Goal: Transaction & Acquisition: Obtain resource

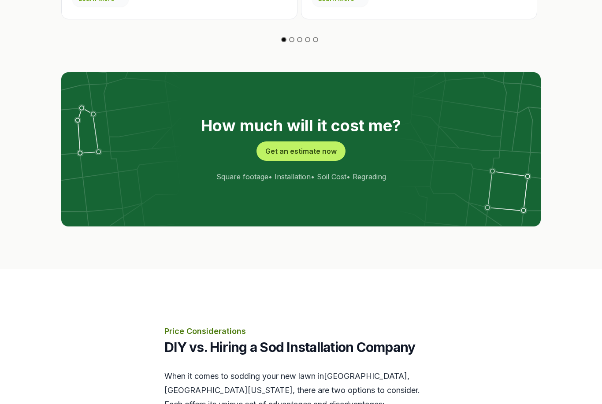
scroll to position [1673, 0]
click at [323, 142] on button "Get an estimate now" at bounding box center [301, 151] width 89 height 19
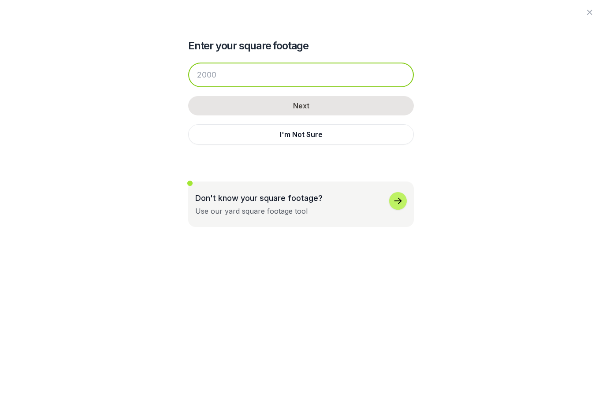
click at [296, 78] on input "number" at bounding box center [301, 75] width 226 height 25
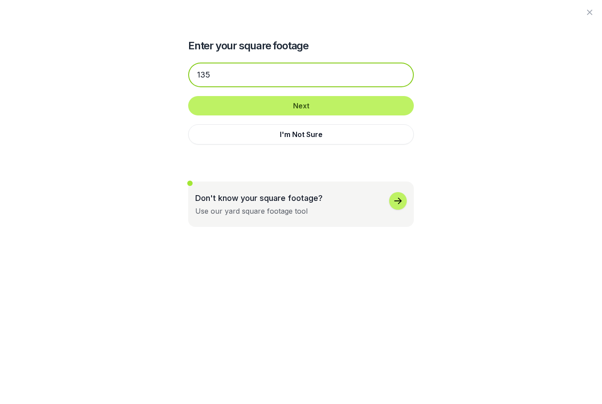
type input "135"
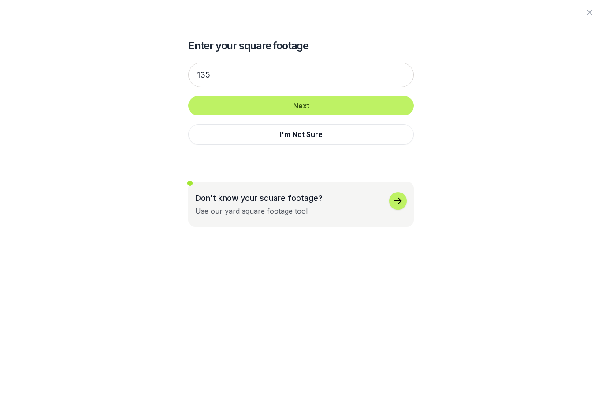
click at [347, 108] on button "Next" at bounding box center [301, 105] width 226 height 19
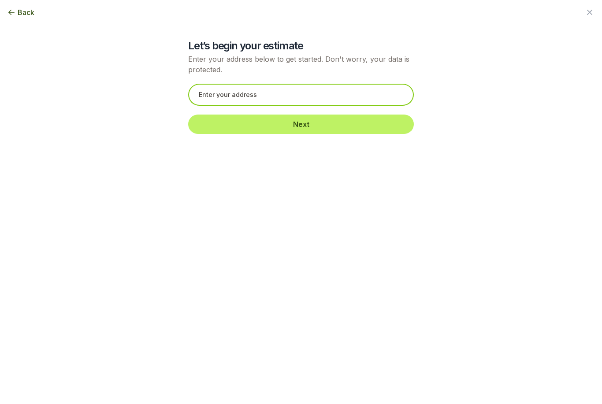
click at [314, 96] on input "text" at bounding box center [301, 95] width 226 height 22
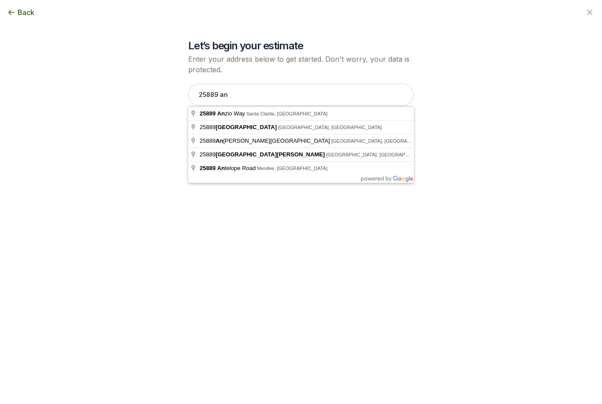
type input "[STREET_ADDRESS]"
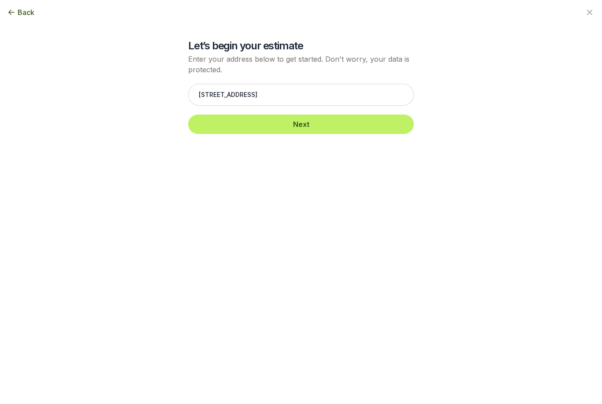
click at [340, 126] on button "Next" at bounding box center [301, 124] width 226 height 19
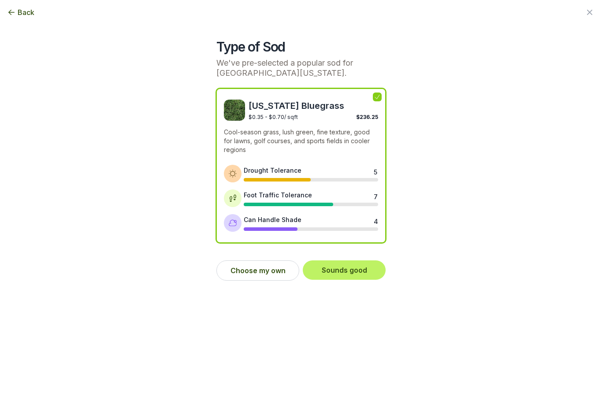
click at [258, 273] on button "Choose my own" at bounding box center [258, 271] width 83 height 20
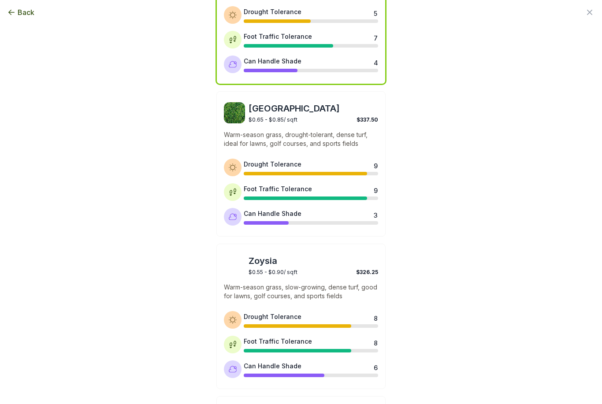
scroll to position [160, 0]
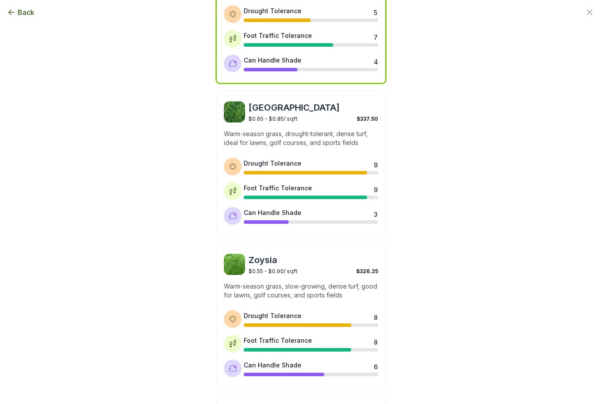
click at [341, 172] on div at bounding box center [305, 173] width 123 height 4
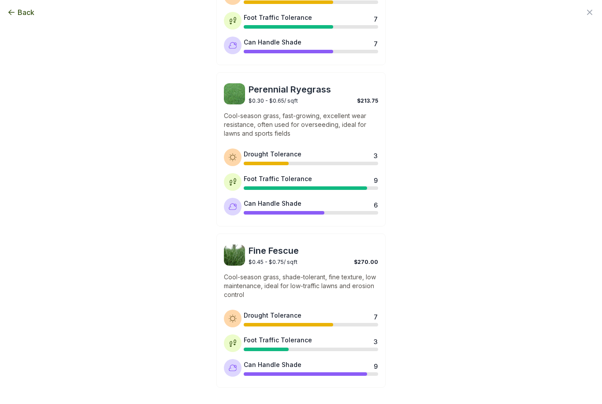
scroll to position [643, 0]
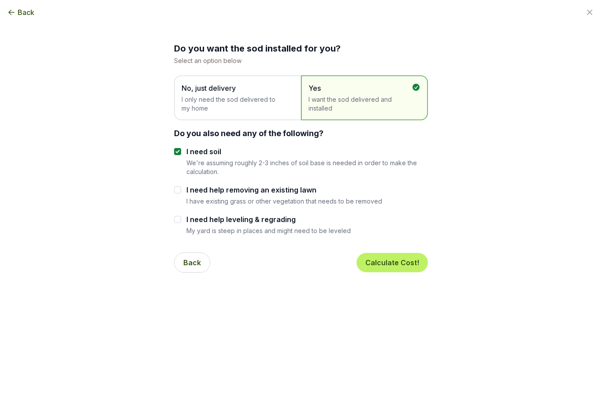
click at [188, 194] on label "I need help removing an existing lawn" at bounding box center [285, 190] width 196 height 11
click at [181, 194] on input "I need help removing an existing lawn" at bounding box center [177, 190] width 7 height 7
checkbox input "true"
click at [179, 153] on input "I need soil" at bounding box center [177, 151] width 7 height 7
checkbox input "false"
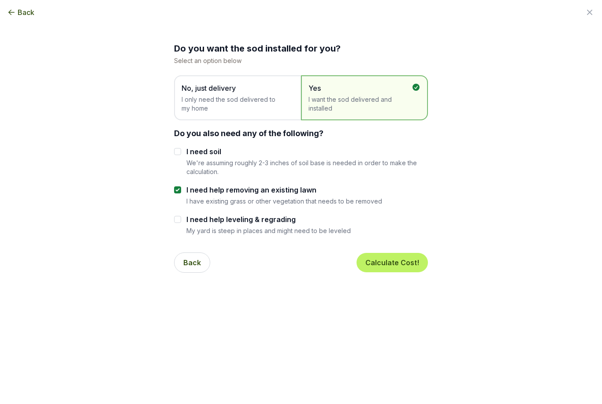
click at [405, 262] on button "Calculate Cost!" at bounding box center [392, 262] width 71 height 19
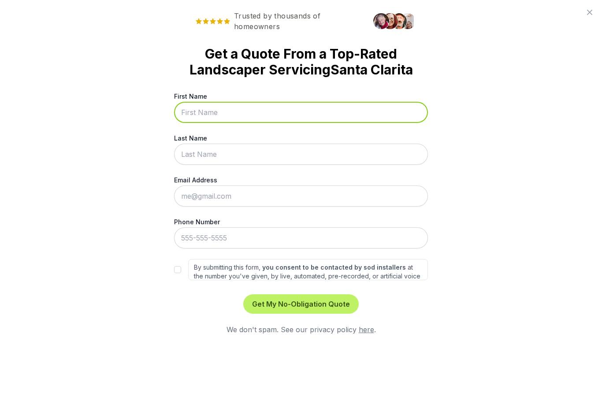
scroll to position [1850, 0]
type input "[PERSON_NAME]"
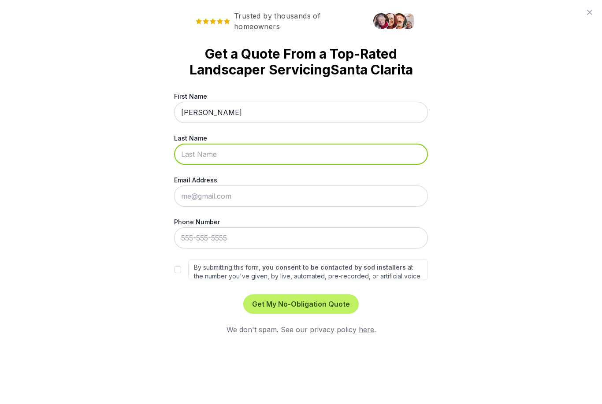
click at [272, 165] on input "Last Name" at bounding box center [301, 154] width 254 height 21
type input "Nouri"
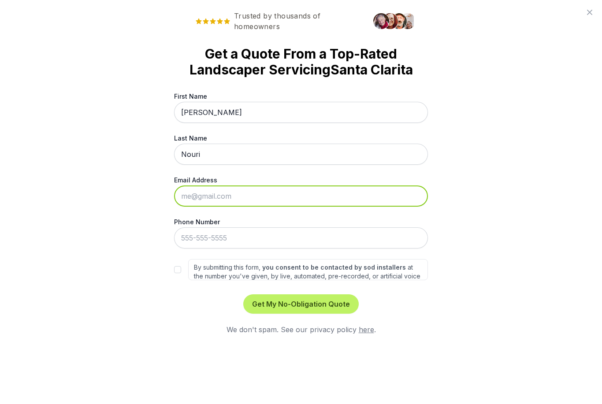
click at [276, 207] on input "Email Address" at bounding box center [301, 196] width 254 height 21
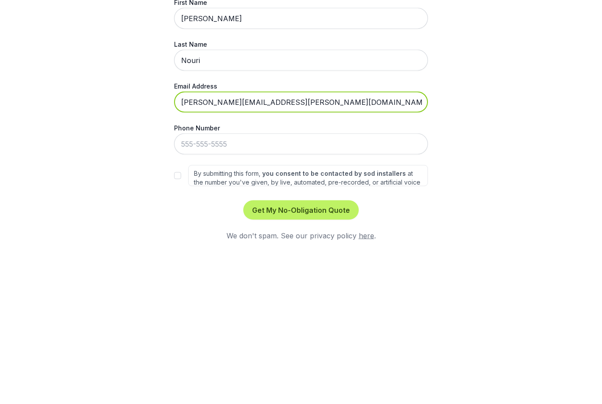
type input "[PERSON_NAME][EMAIL_ADDRESS][PERSON_NAME][DOMAIN_NAME]"
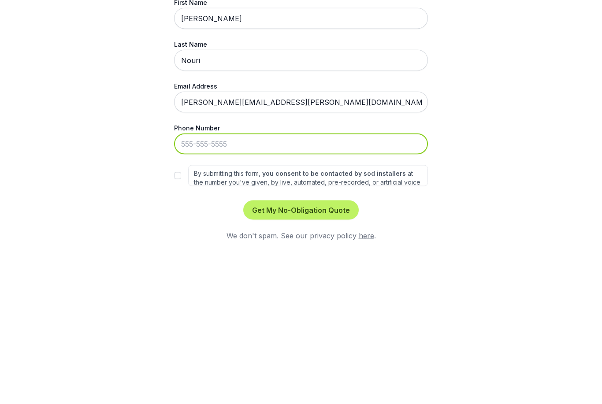
click at [258, 228] on input "Phone Number" at bounding box center [301, 238] width 254 height 21
type input "[PHONE_NUMBER]"
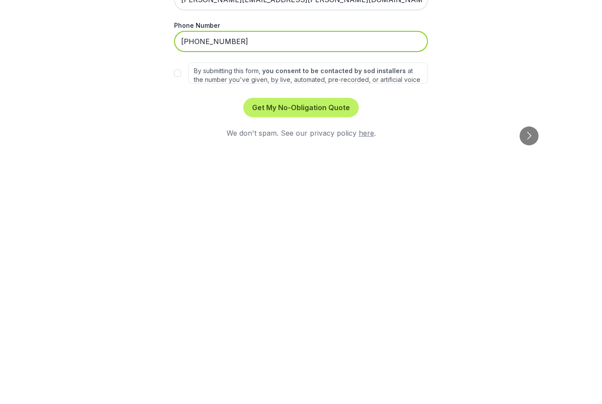
scroll to position [1324, 0]
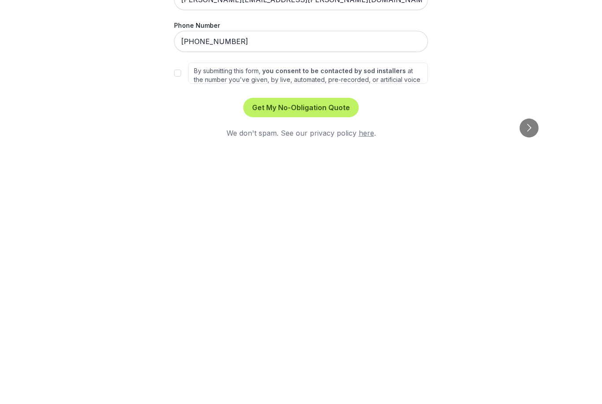
click at [327, 295] on button "Get My No-Obligation Quote" at bounding box center [301, 304] width 116 height 19
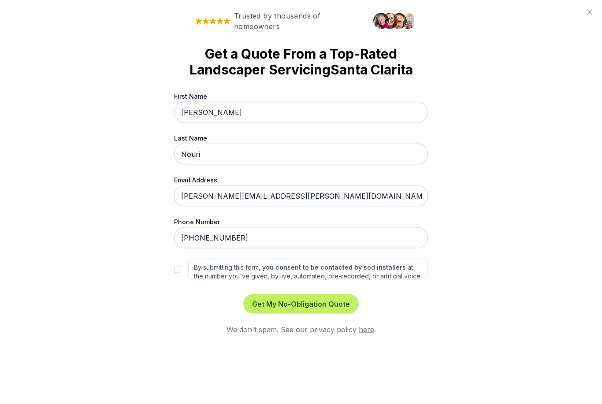
click at [324, 314] on button "Get My No-Obligation Quote" at bounding box center [301, 304] width 116 height 19
click at [180, 273] on input "By submitting this form, you consent to be contacted by sod installers at the n…" at bounding box center [177, 269] width 7 height 7
checkbox input "true"
click at [337, 314] on button "Get My No-Obligation Quote" at bounding box center [301, 304] width 116 height 19
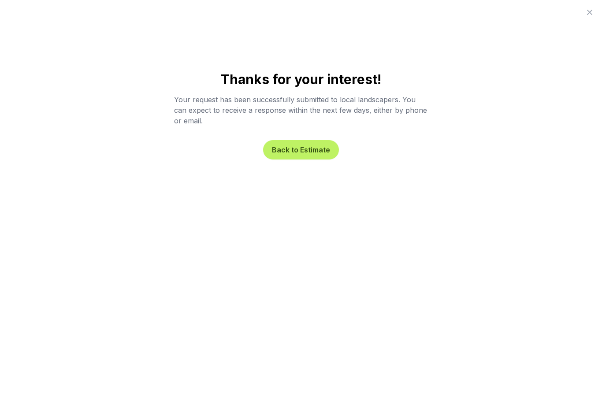
click at [325, 153] on button "Back to Estimate" at bounding box center [301, 149] width 76 height 19
